Goal: Find specific page/section: Find specific page/section

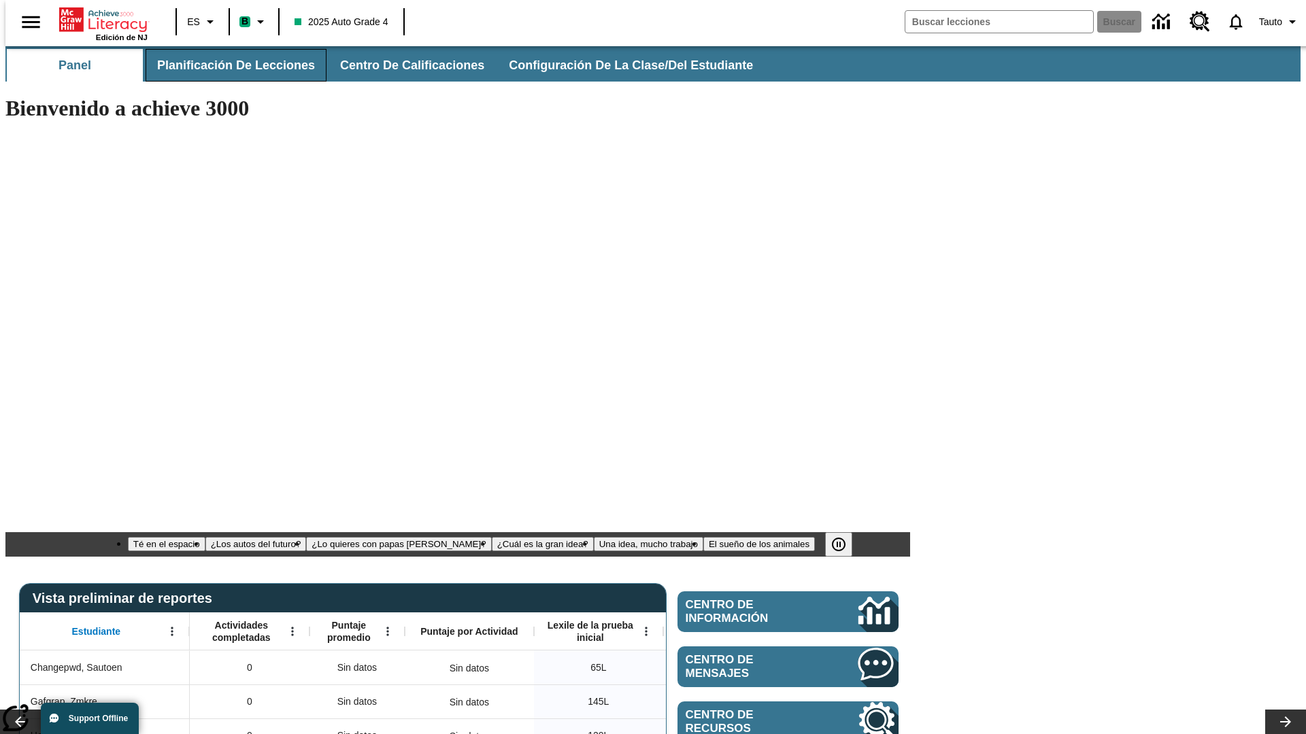
click at [228, 65] on span "Planificación de lecciones" at bounding box center [236, 66] width 158 height 16
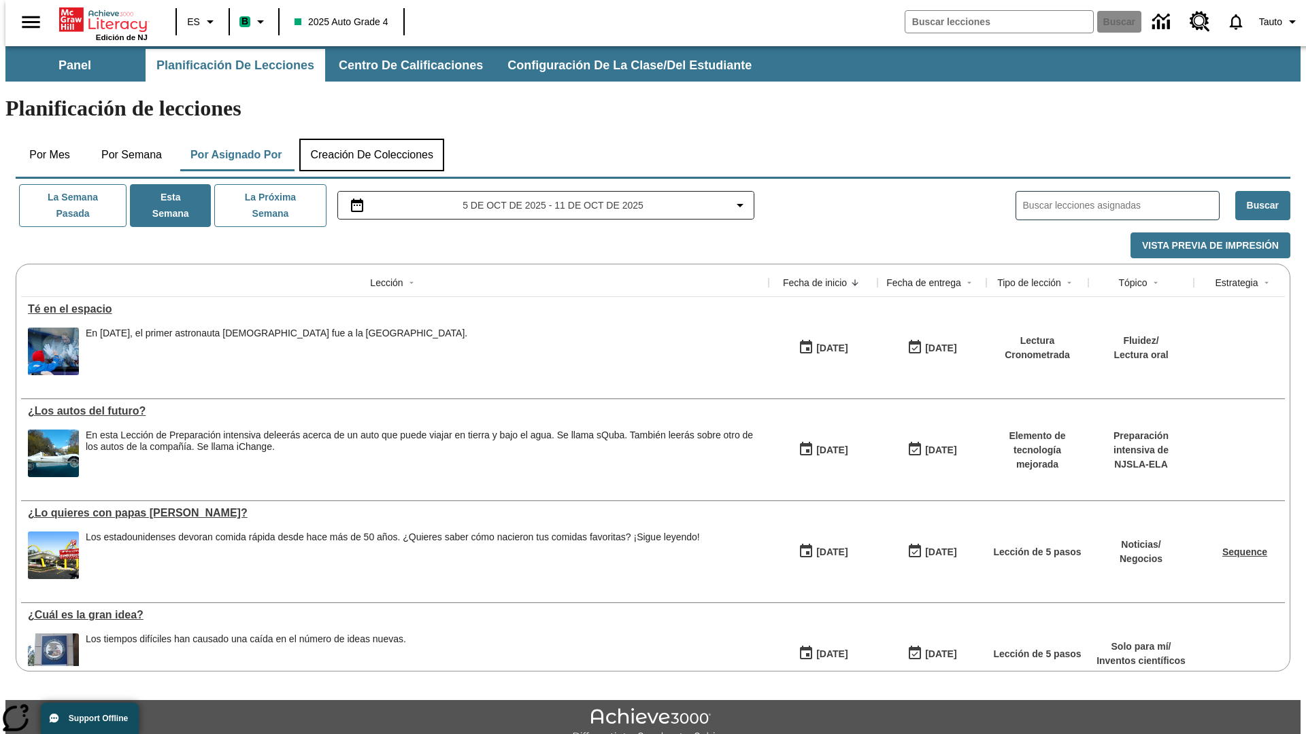
click at [369, 139] on button "Creación de colecciones" at bounding box center [371, 155] width 145 height 33
